Goal: Task Accomplishment & Management: Manage account settings

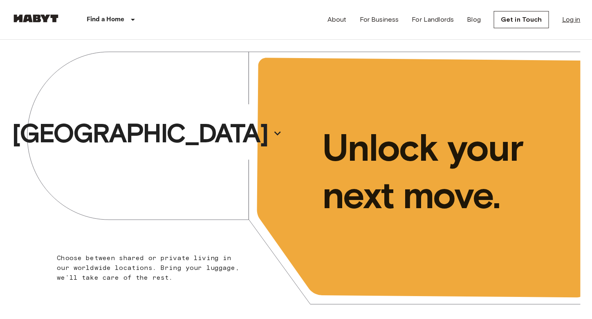
click at [572, 18] on link "Log in" at bounding box center [571, 20] width 18 height 10
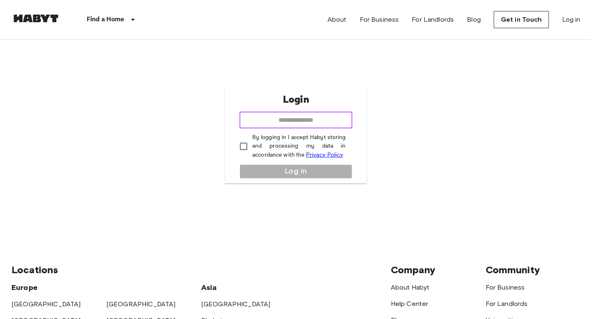
click at [340, 117] on input "email" at bounding box center [295, 120] width 113 height 16
type input "**********"
click at [291, 147] on p "By logging in I accept Habyt storing and processing my data in accordance with …" at bounding box center [299, 146] width 94 height 26
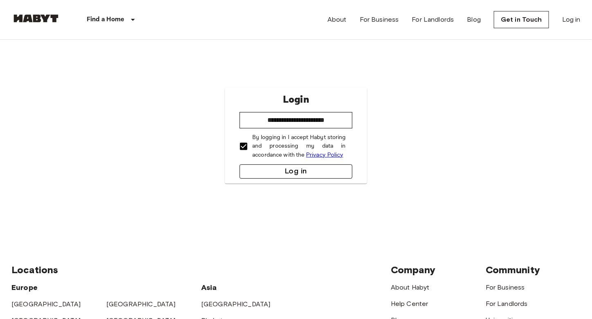
click at [291, 168] on button "Log in" at bounding box center [295, 171] width 113 height 14
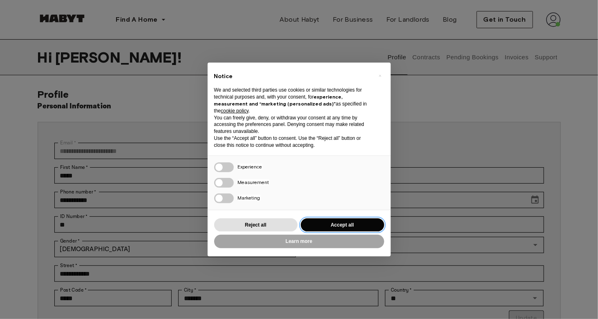
click at [340, 219] on button "Accept all" at bounding box center [342, 224] width 83 height 13
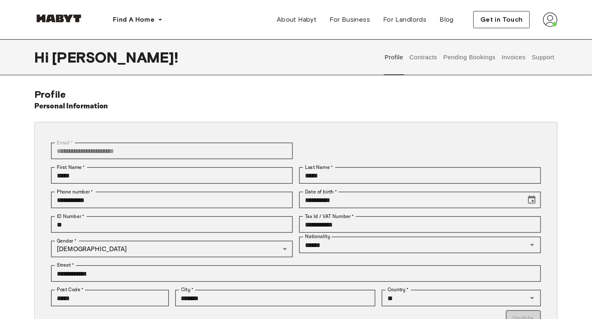
click at [433, 60] on button "Contracts" at bounding box center [423, 57] width 30 height 36
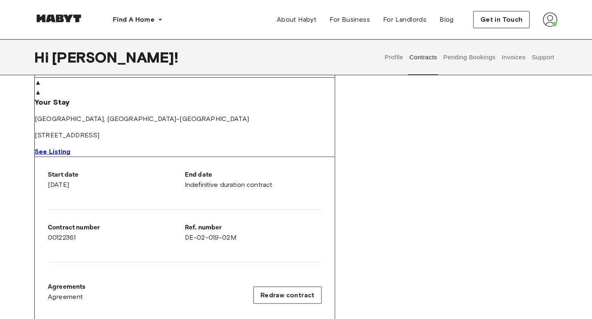
scroll to position [27, 0]
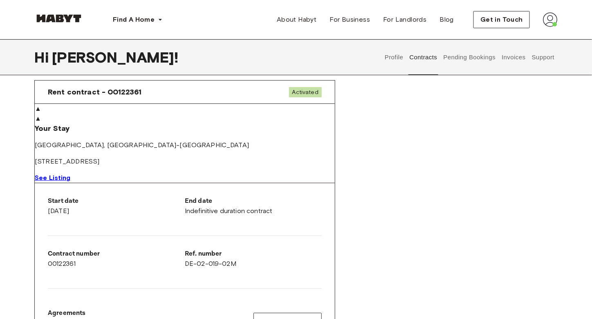
click at [71, 178] on span "See Listing" at bounding box center [53, 178] width 36 height 8
click at [262, 159] on p "Frauenstraße 10" at bounding box center [185, 162] width 300 height 10
copy div "Frauenstraße 10 See Listing"
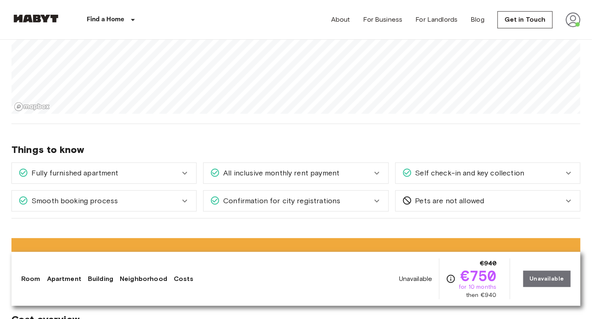
scroll to position [612, 0]
click at [192, 168] on div "Fully furnished apartment" at bounding box center [104, 172] width 184 height 20
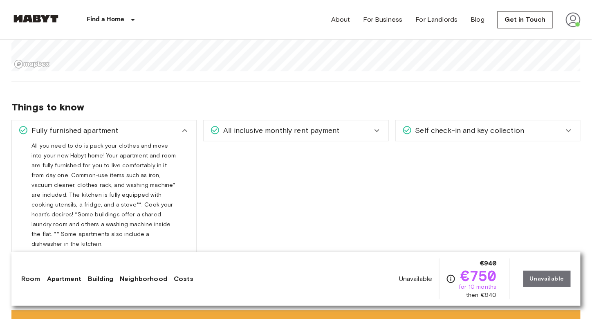
scroll to position [655, 0]
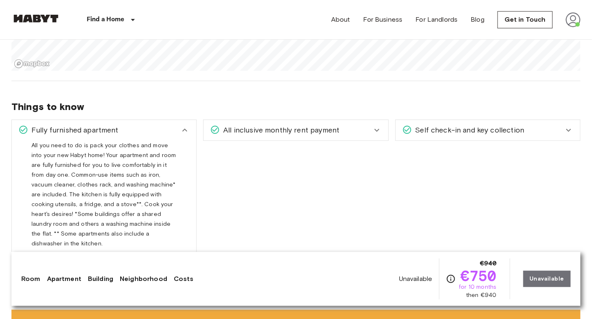
click at [181, 123] on div "Fully furnished apartment" at bounding box center [104, 130] width 184 height 20
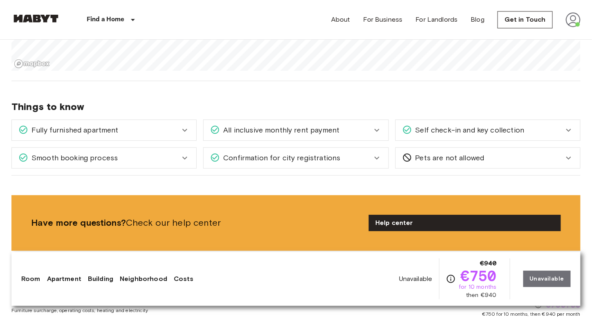
click at [181, 123] on div "Fully furnished apartment" at bounding box center [104, 130] width 184 height 20
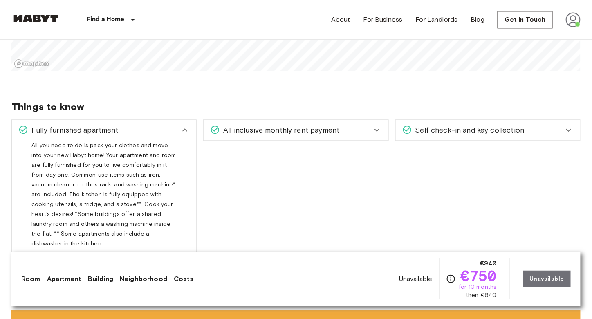
click at [181, 123] on div "Fully furnished apartment" at bounding box center [104, 130] width 184 height 20
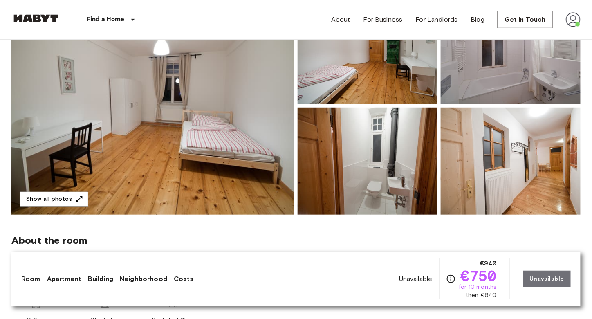
scroll to position [118, 0]
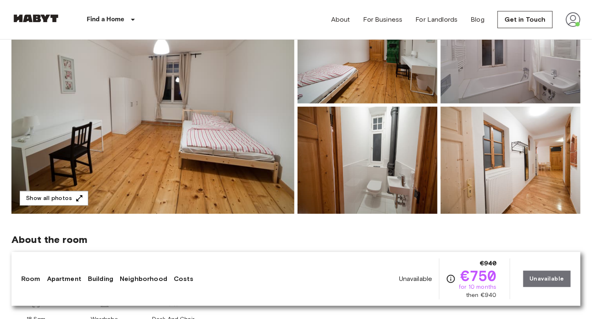
click at [513, 180] on img at bounding box center [510, 160] width 140 height 107
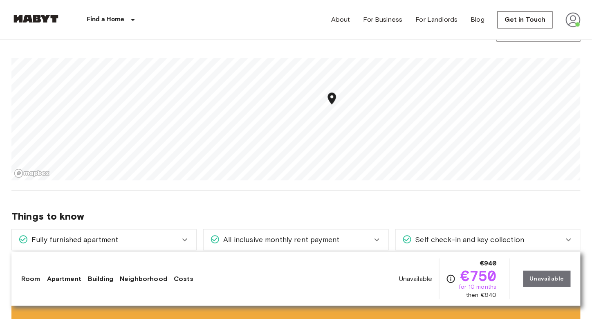
scroll to position [545, 0]
